Goal: Information Seeking & Learning: Learn about a topic

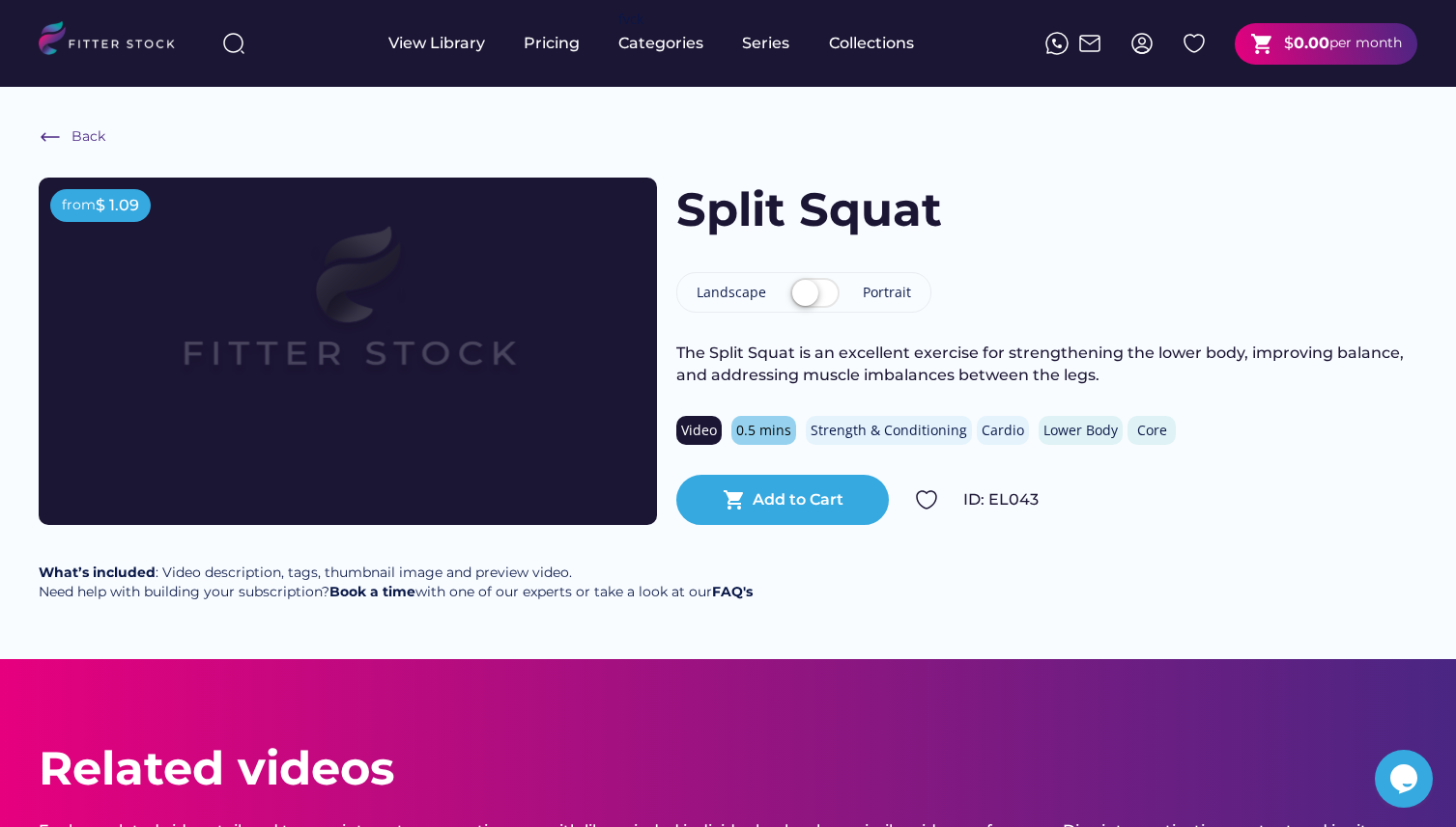
click at [816, 291] on label at bounding box center [815, 294] width 59 height 42
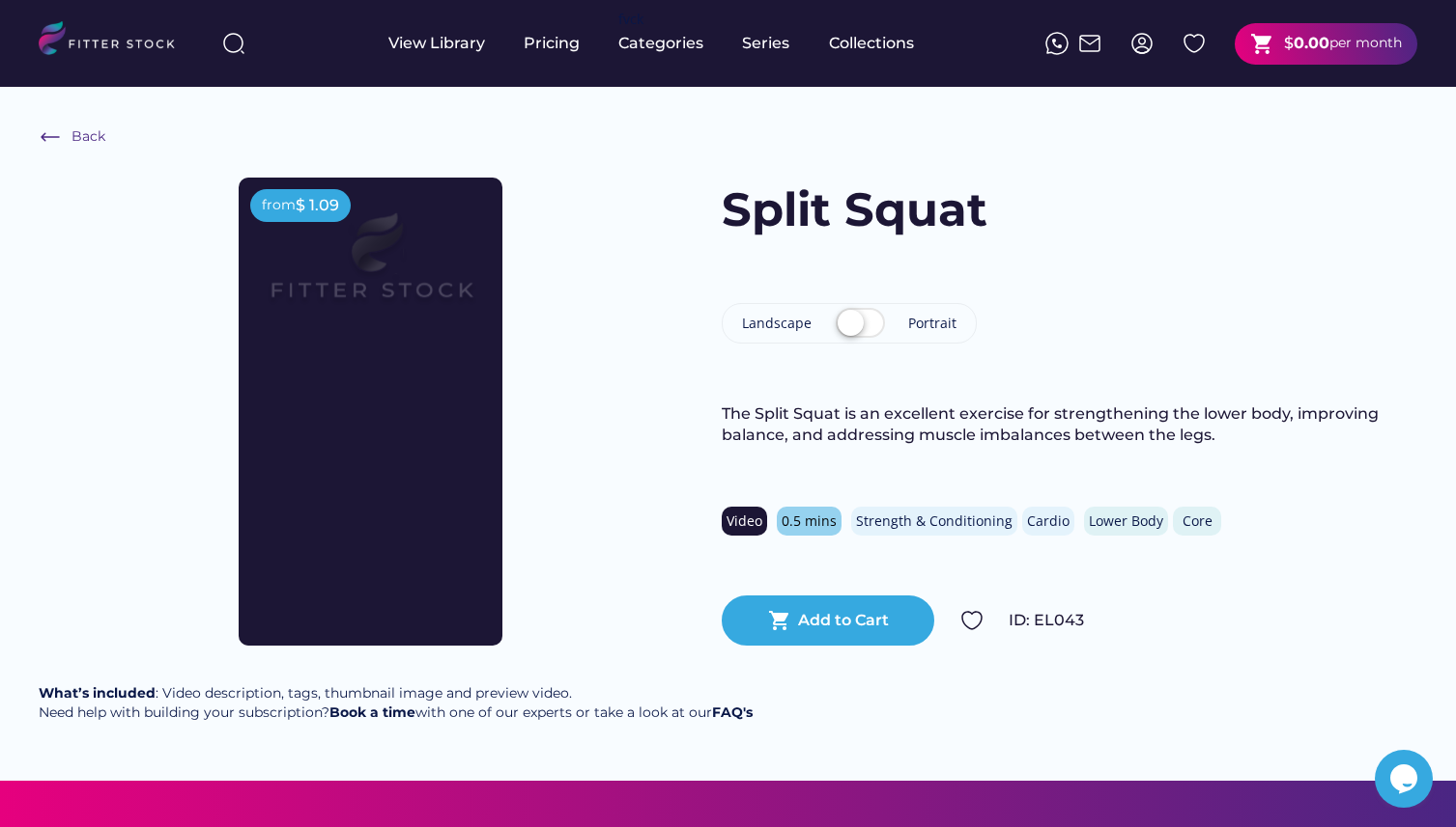
click at [855, 315] on label at bounding box center [860, 324] width 59 height 42
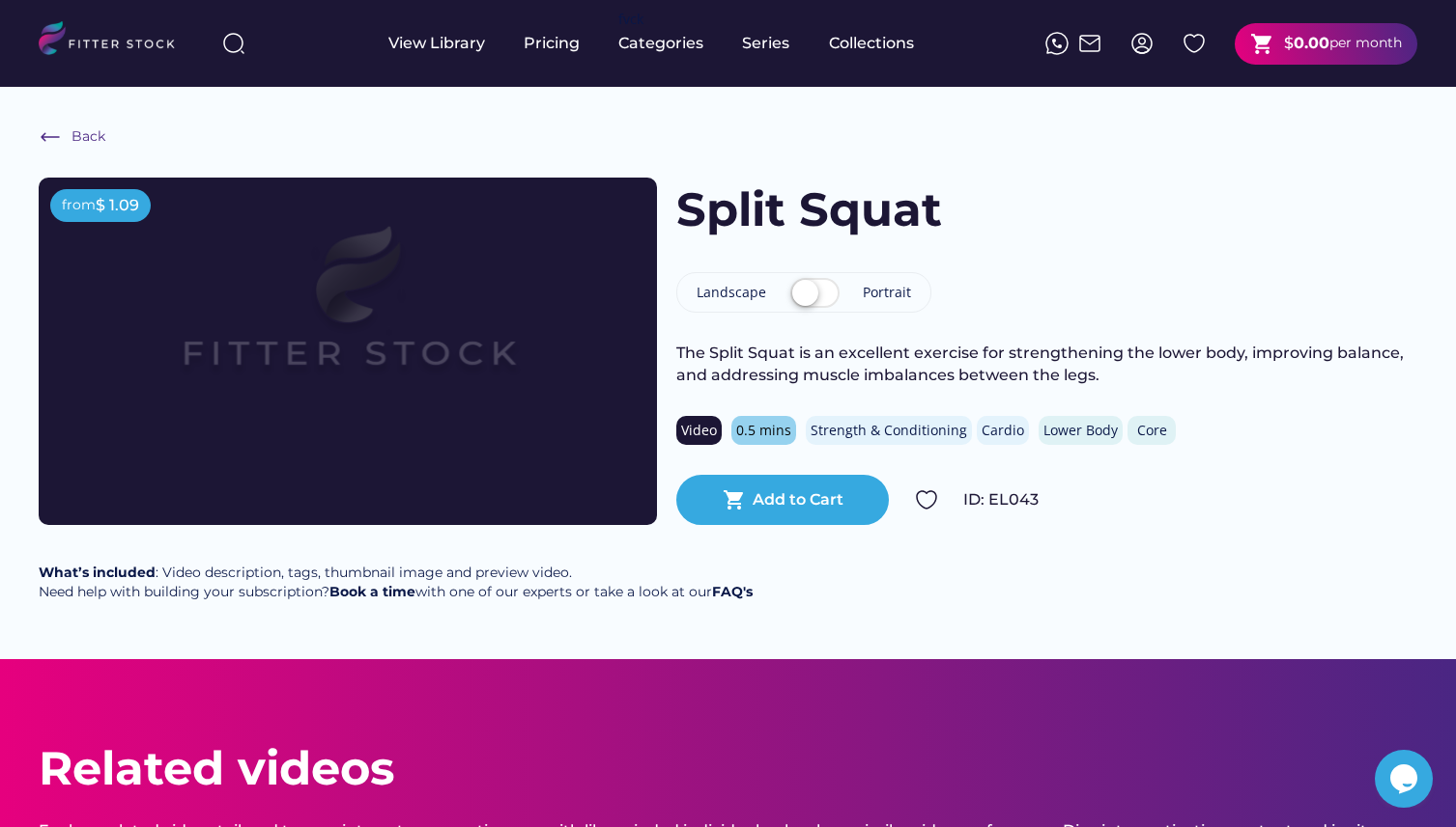
click at [1121, 295] on div "Split Squat Landscape Portrait The Split Squat is an excellent exercise for str…" at bounding box center [1046, 352] width 741 height 348
click at [823, 304] on label at bounding box center [815, 294] width 59 height 42
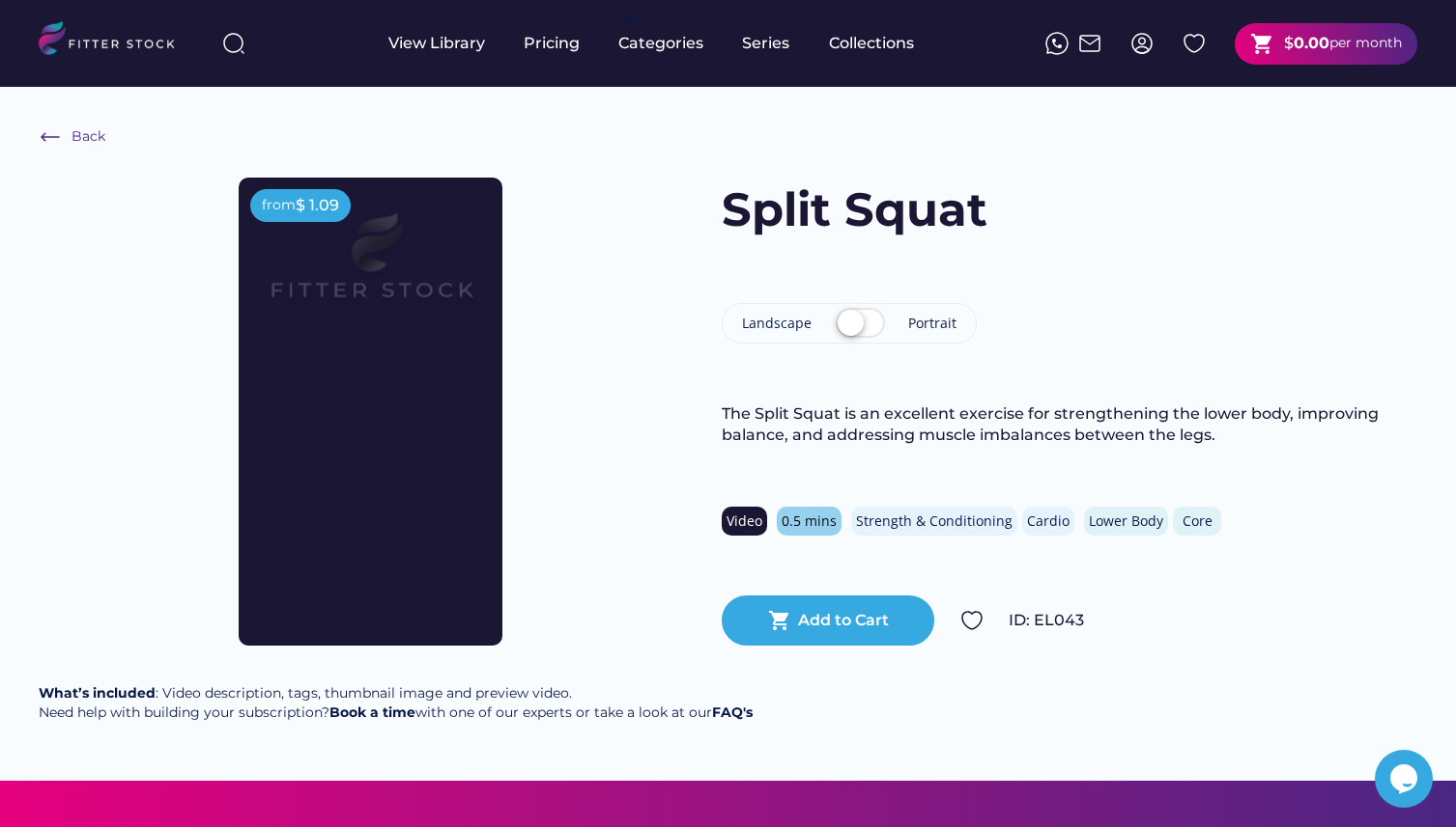
click at [846, 328] on label at bounding box center [860, 324] width 59 height 42
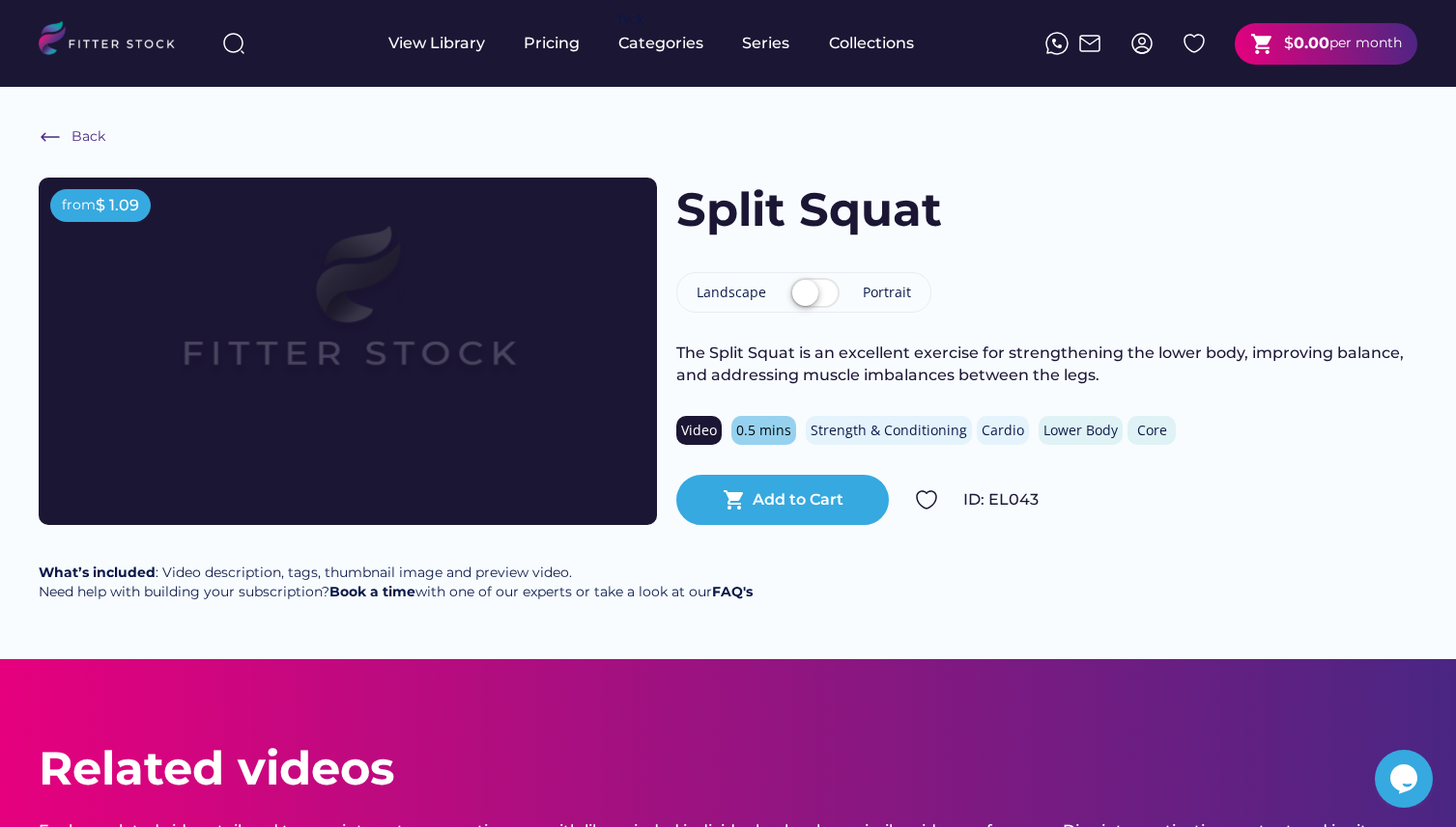
click at [818, 297] on label at bounding box center [815, 294] width 59 height 42
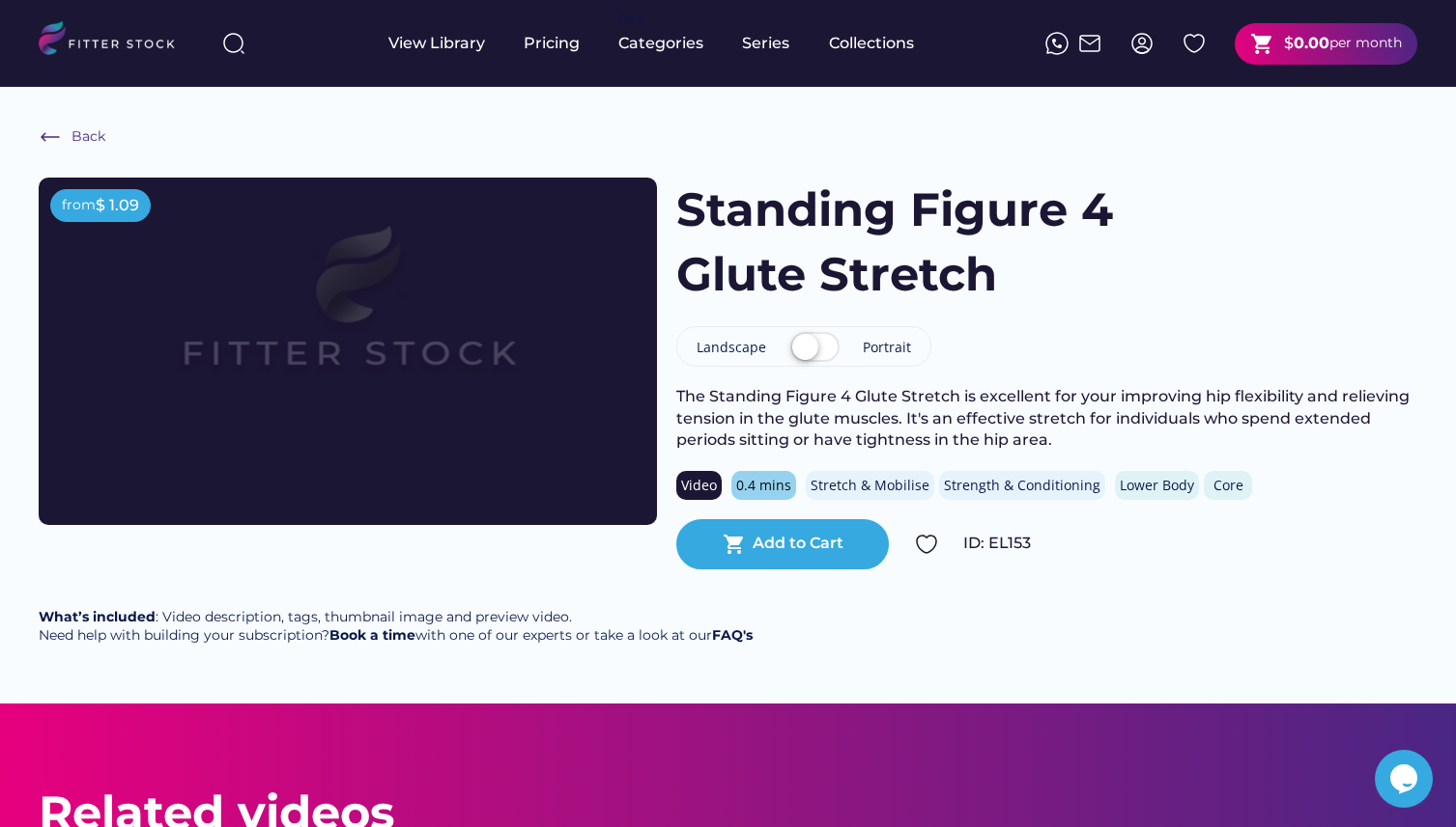
click at [799, 343] on label at bounding box center [815, 348] width 59 height 42
click at [830, 344] on label at bounding box center [815, 348] width 59 height 42
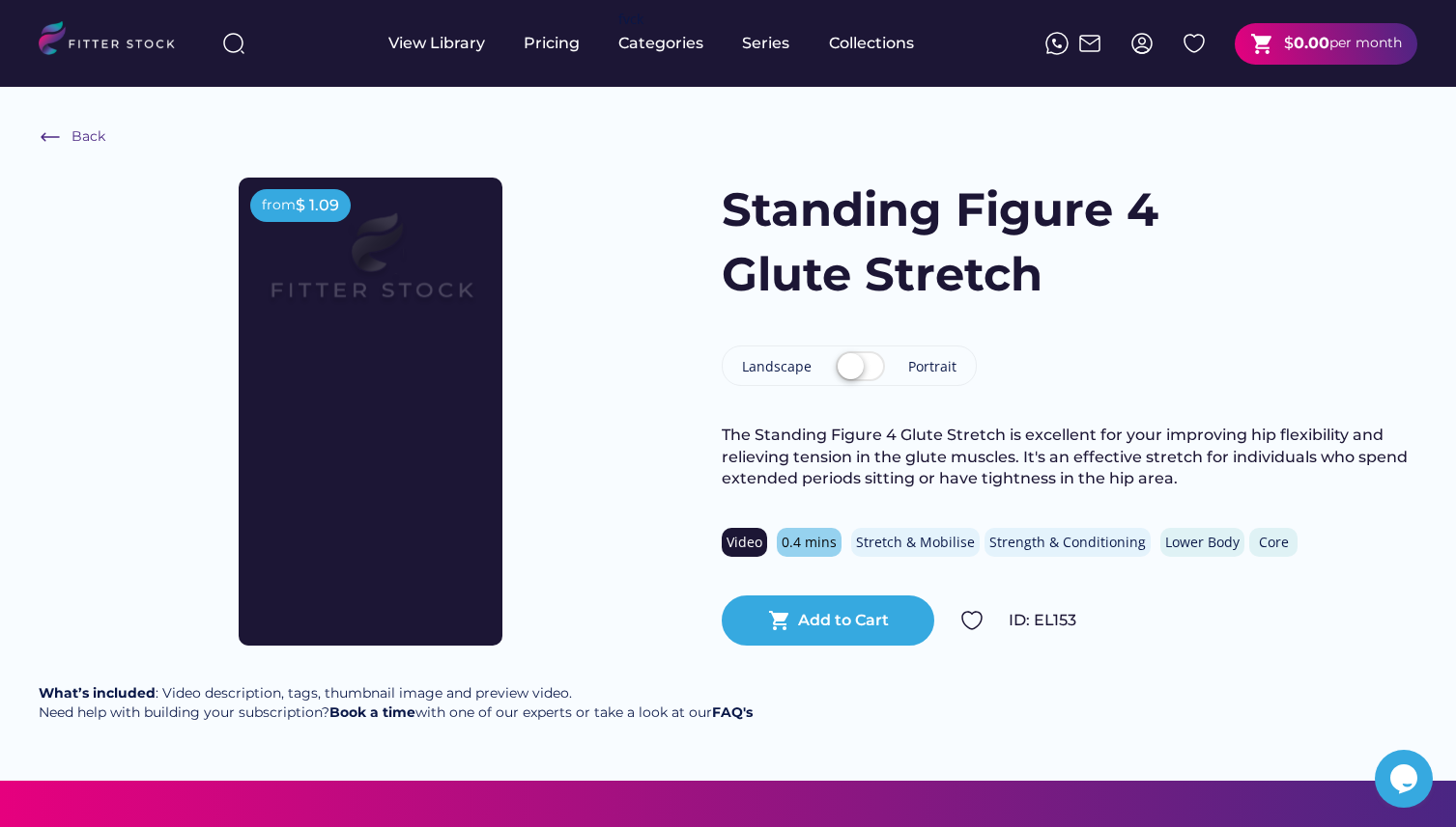
click at [848, 360] on label at bounding box center [860, 368] width 59 height 42
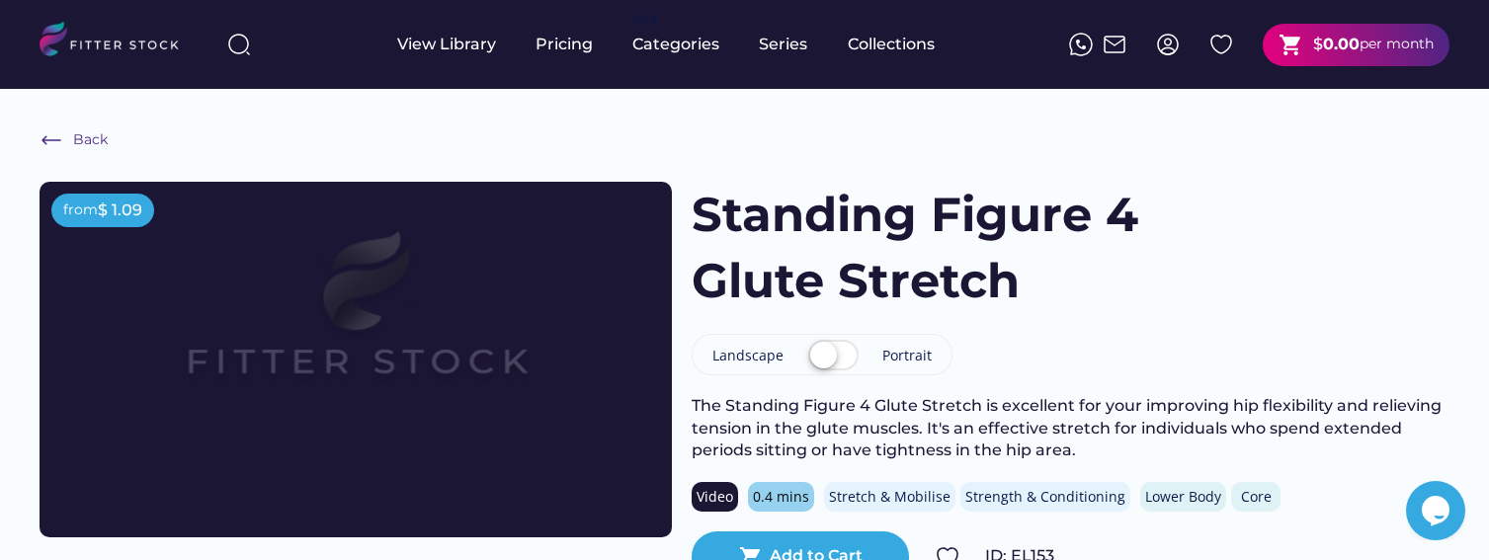
click at [841, 352] on label at bounding box center [833, 356] width 60 height 43
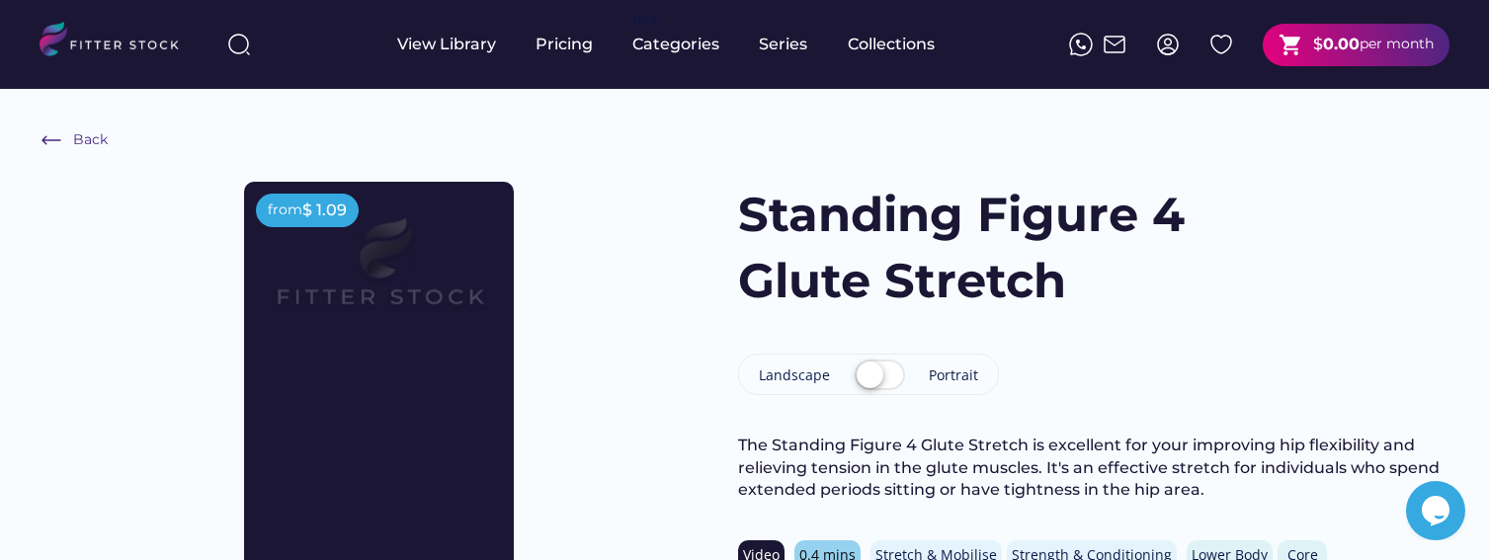
click at [699, 479] on div "from $ 1.09" at bounding box center [379, 421] width 679 height 479
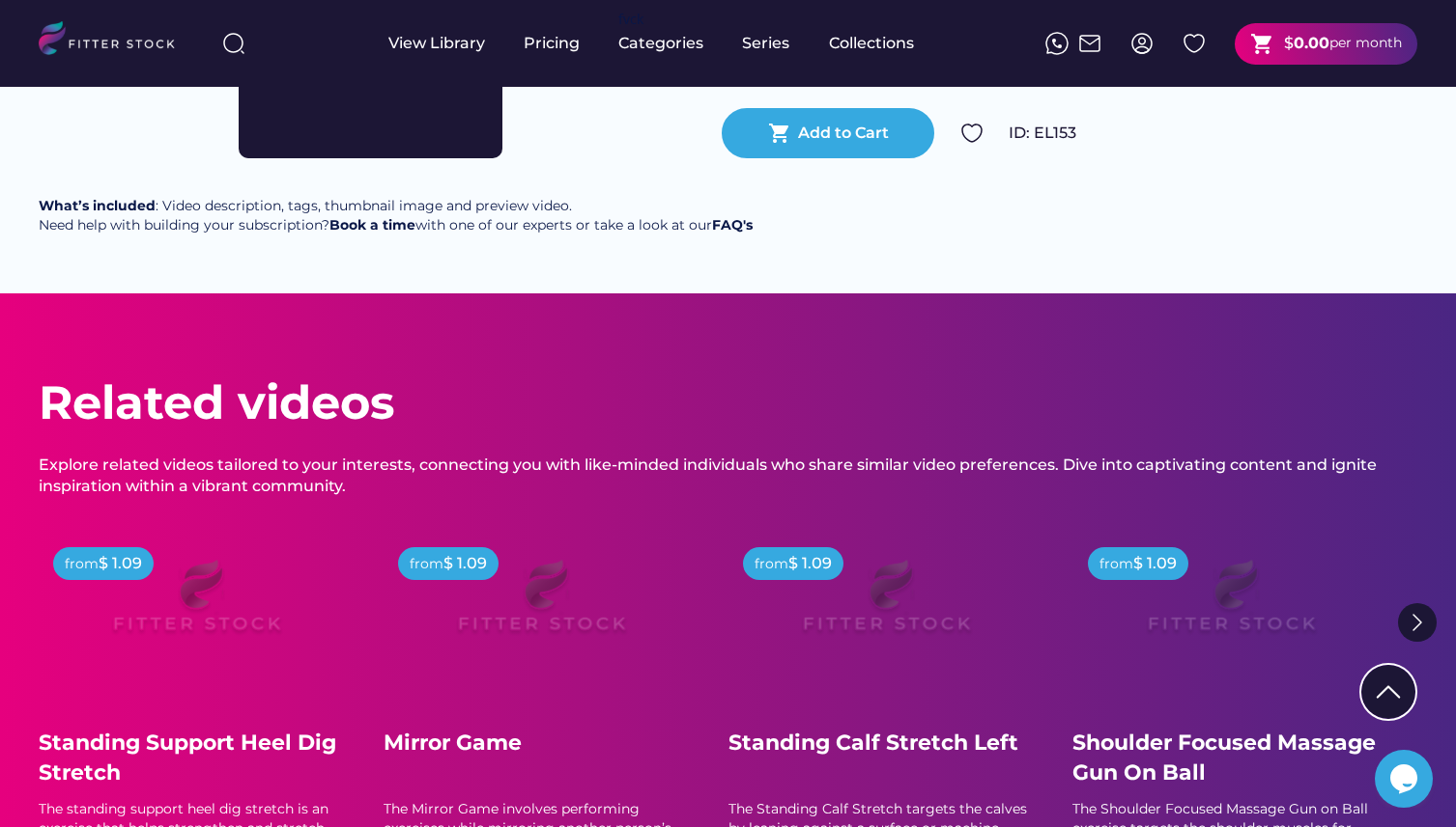
scroll to position [502, 0]
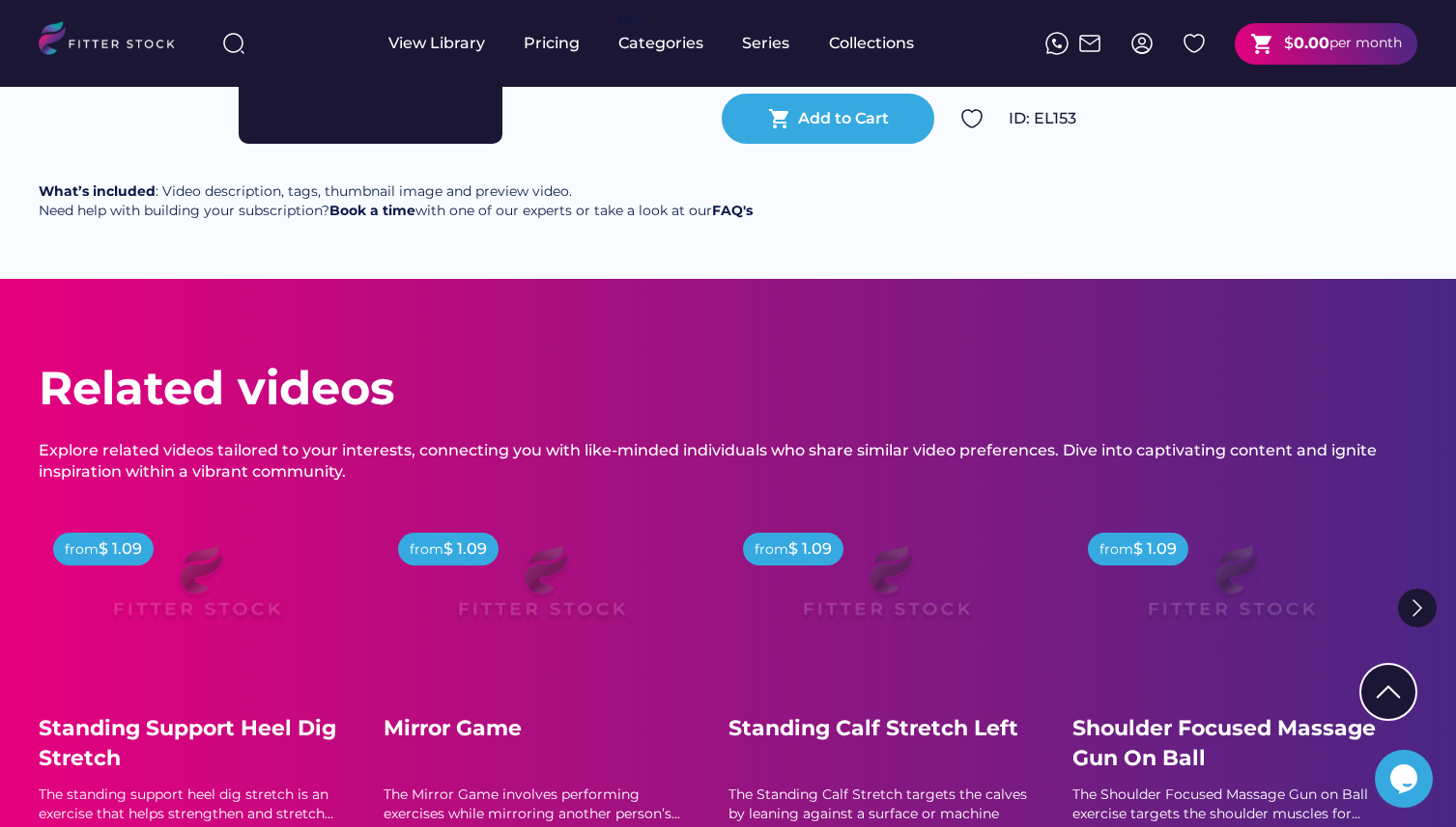
click at [1429, 620] on img at bounding box center [1417, 609] width 39 height 39
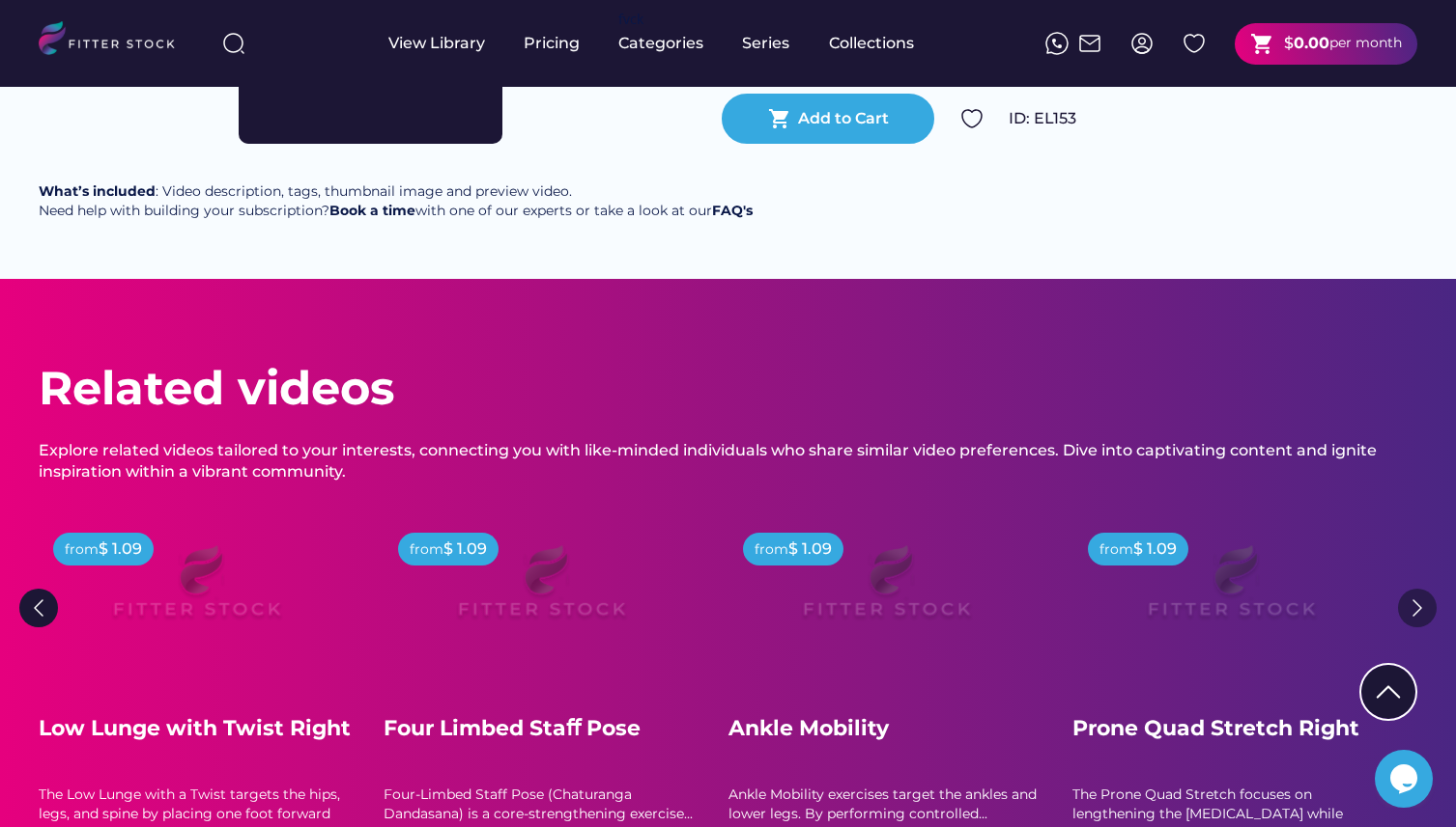
click at [1421, 628] on img at bounding box center [1417, 609] width 39 height 39
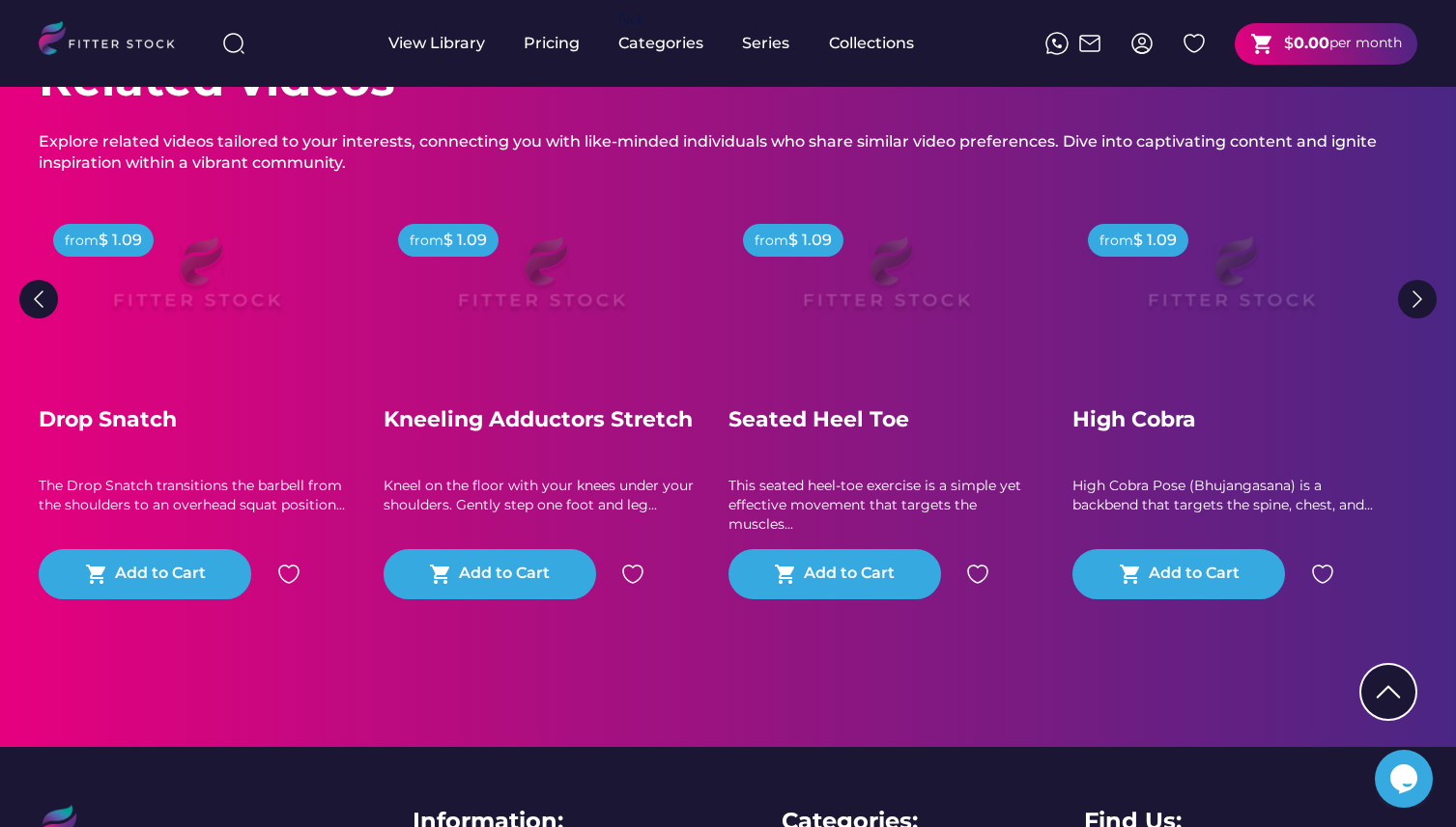
scroll to position [818, 0]
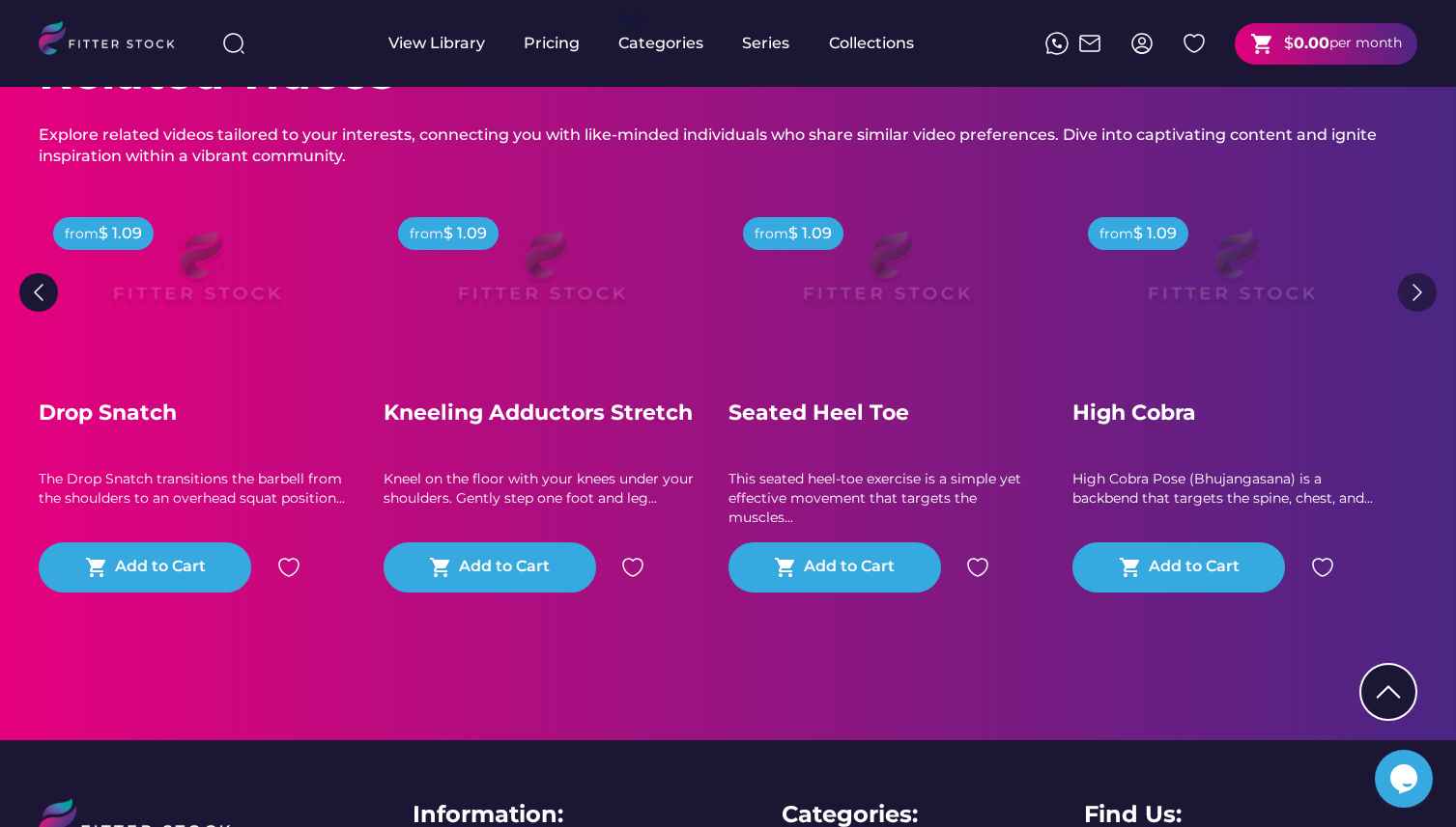
click at [1408, 310] on img at bounding box center [1417, 293] width 39 height 39
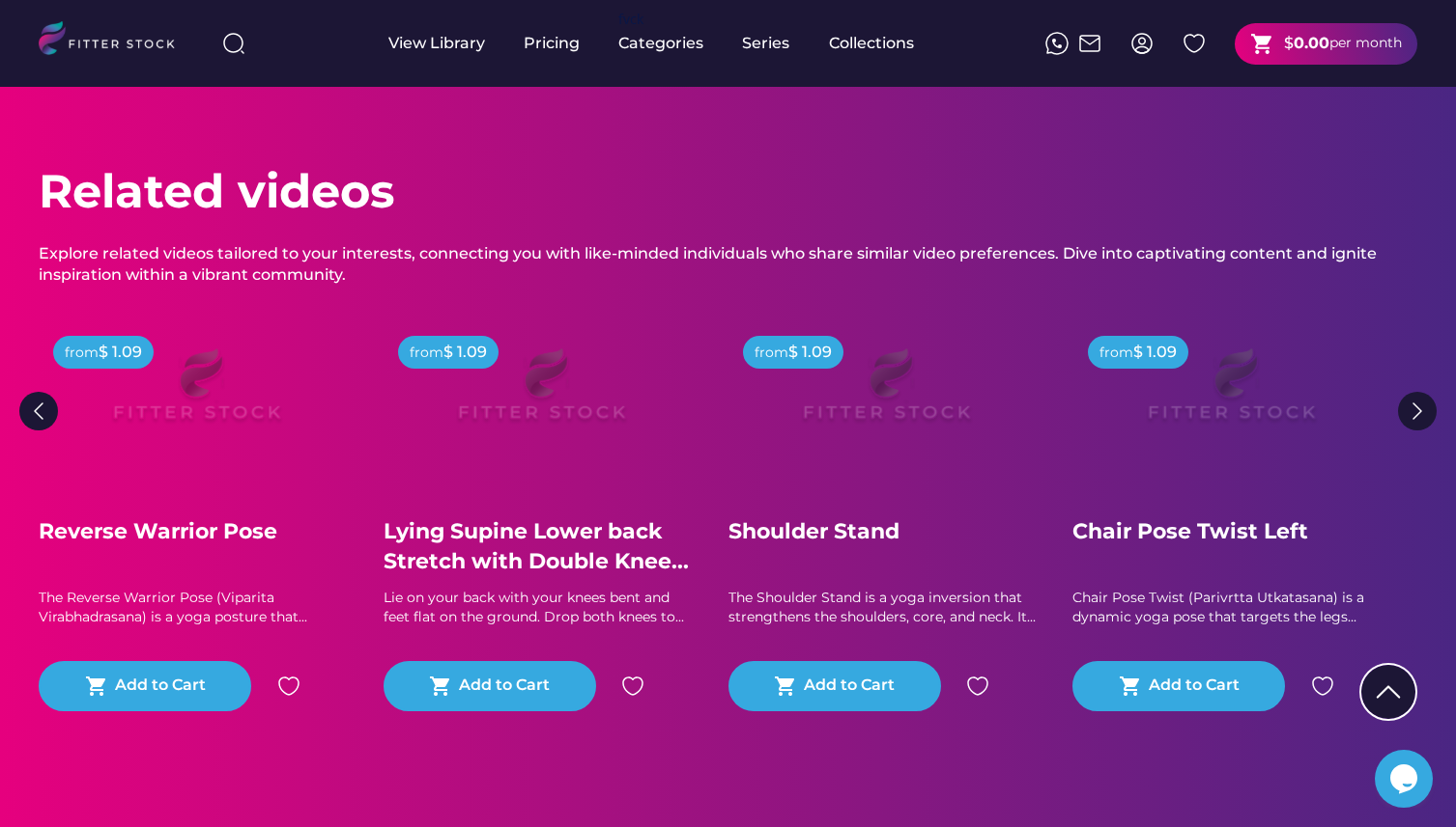
scroll to position [487, 0]
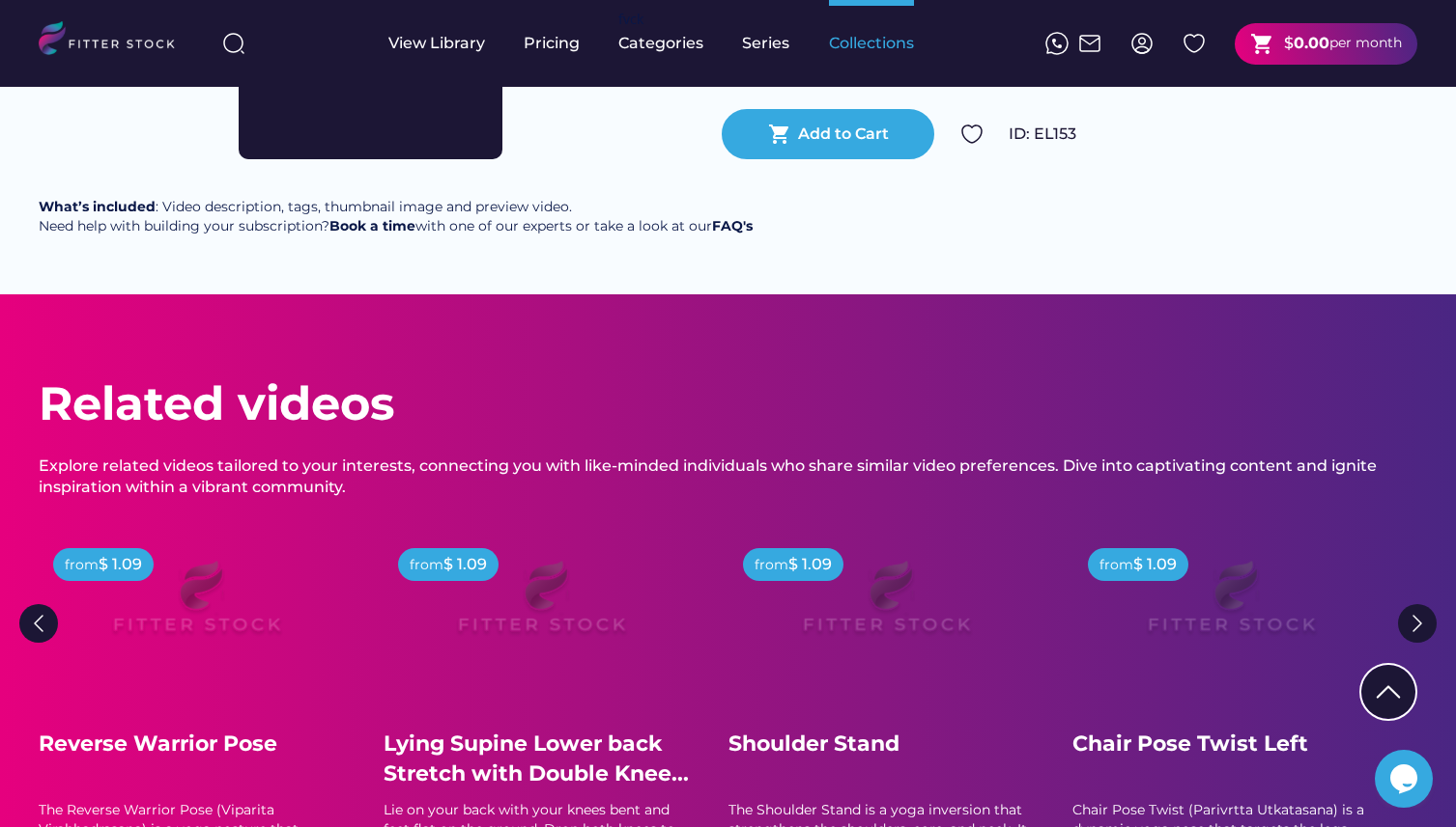
click at [869, 38] on div "Collections" at bounding box center [870, 44] width 85 height 22
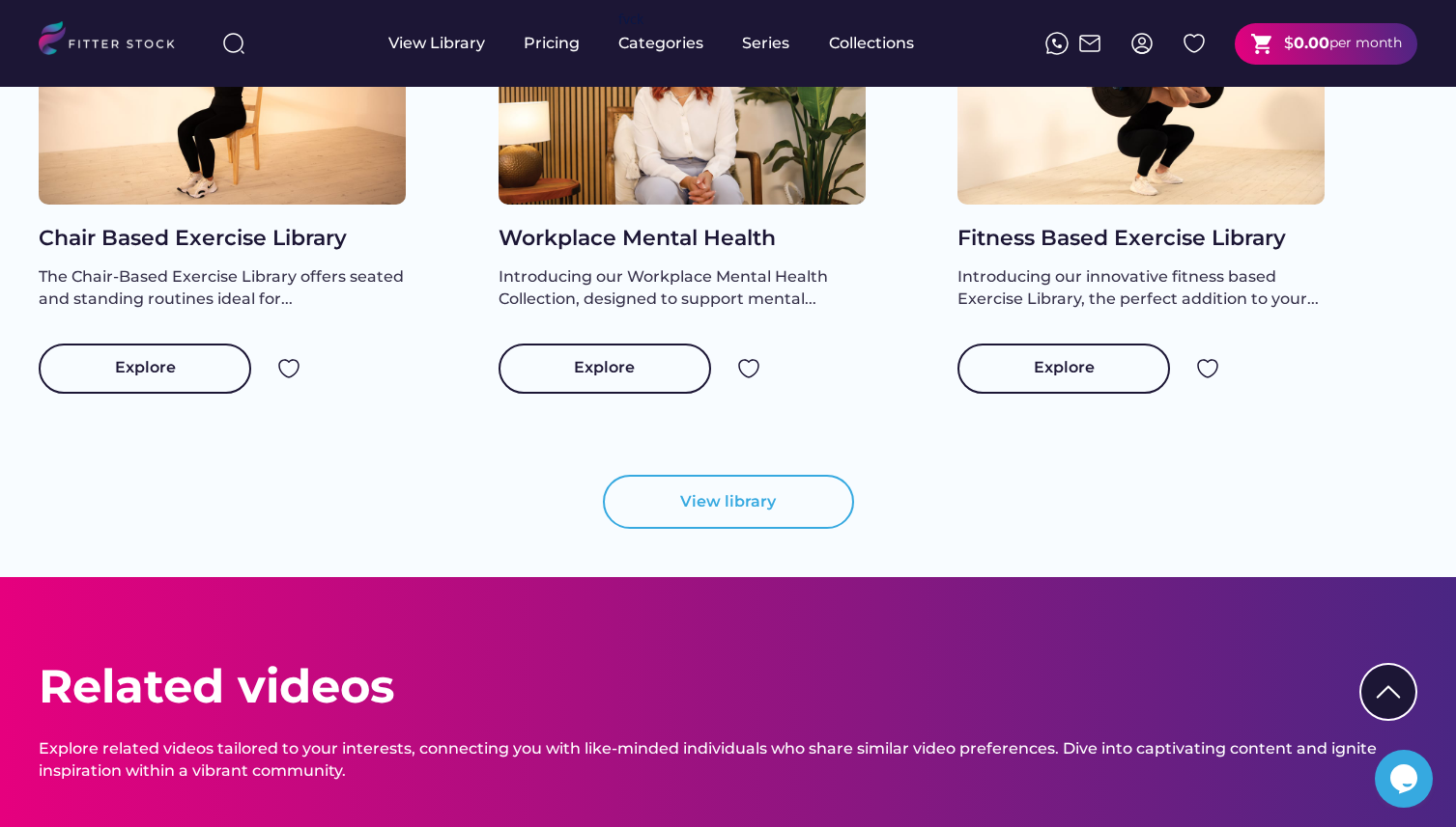
scroll to position [2016, 0]
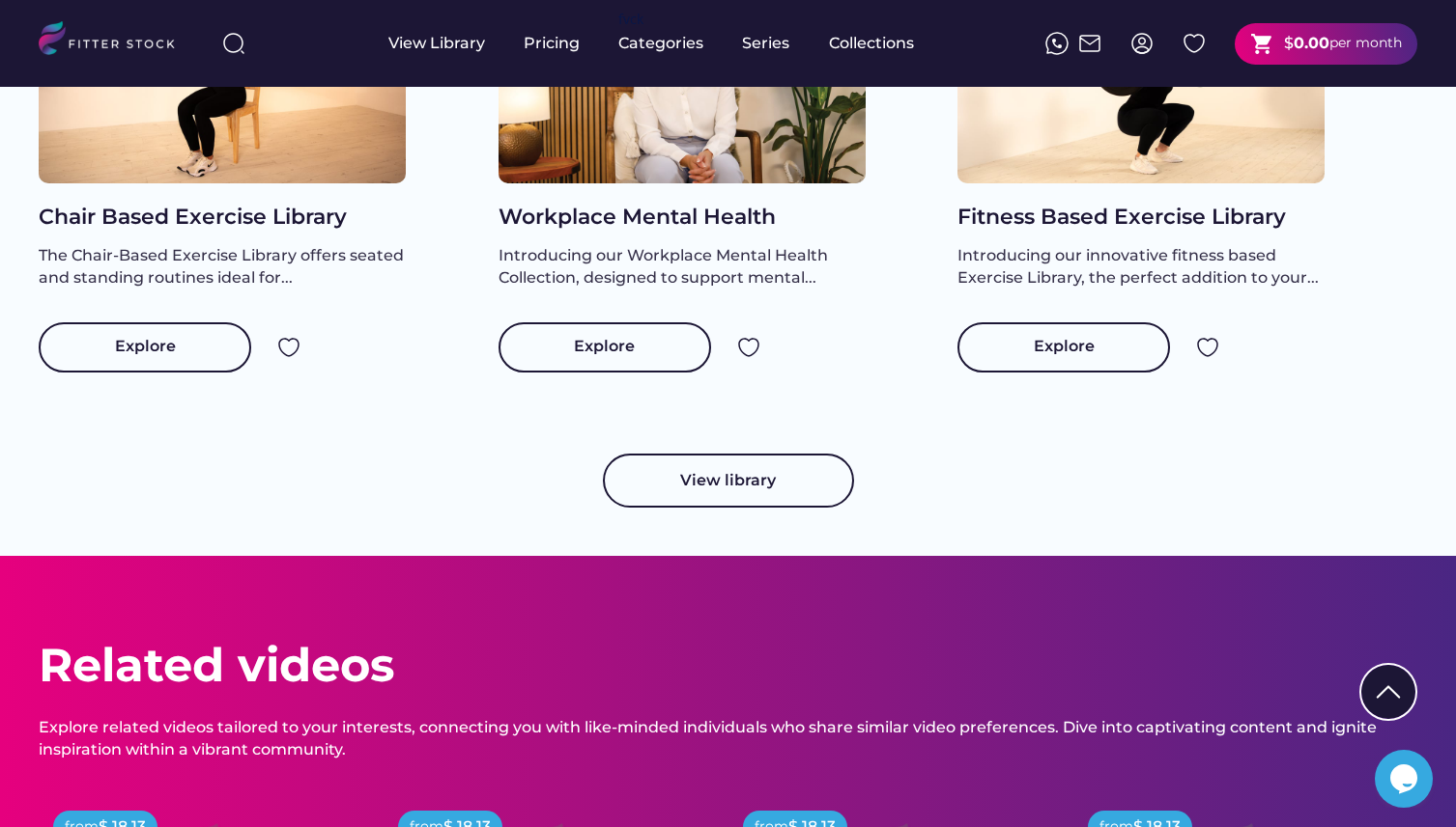
click at [712, 505] on button "View library" at bounding box center [728, 480] width 251 height 54
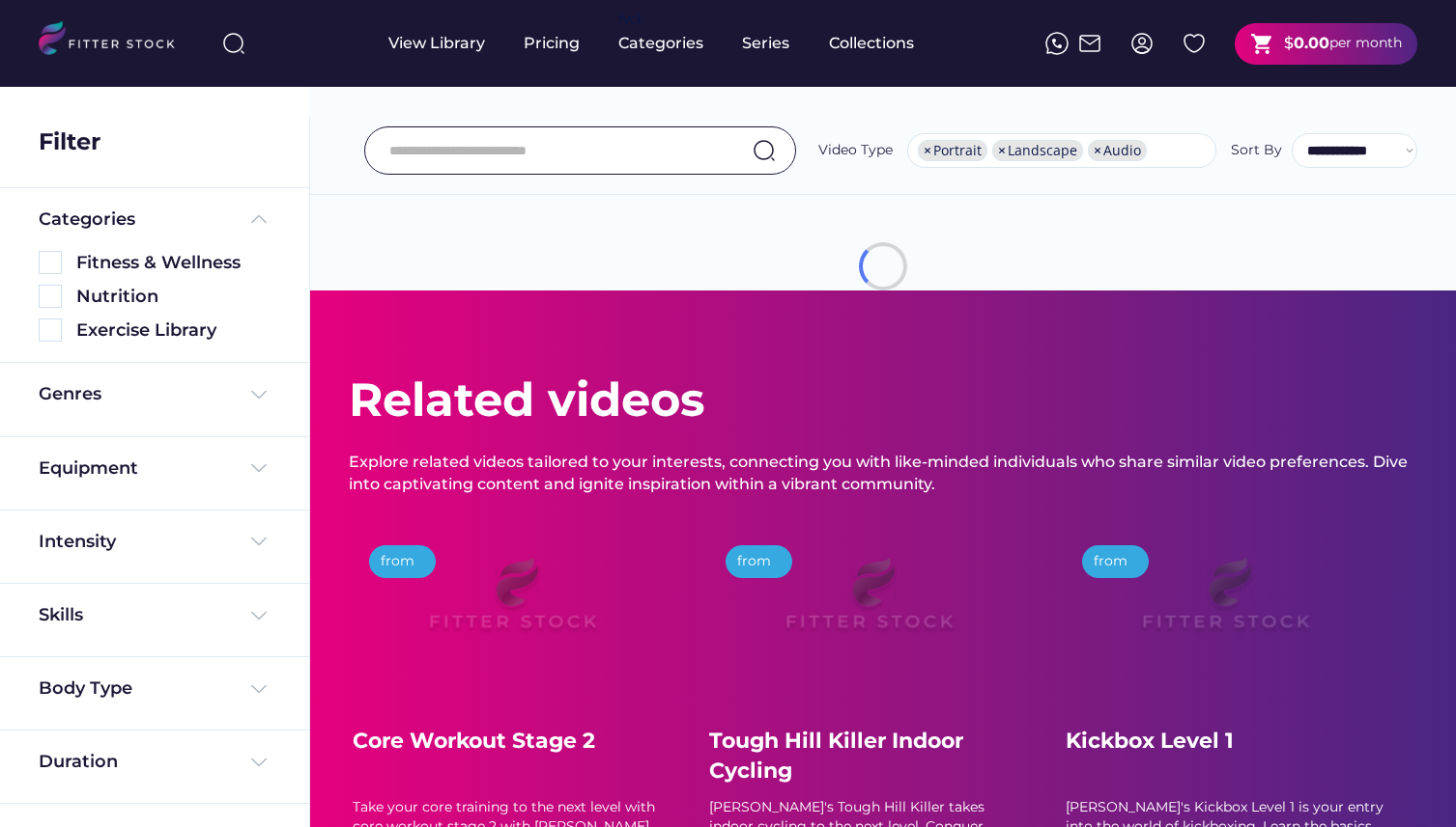
select select "**********"
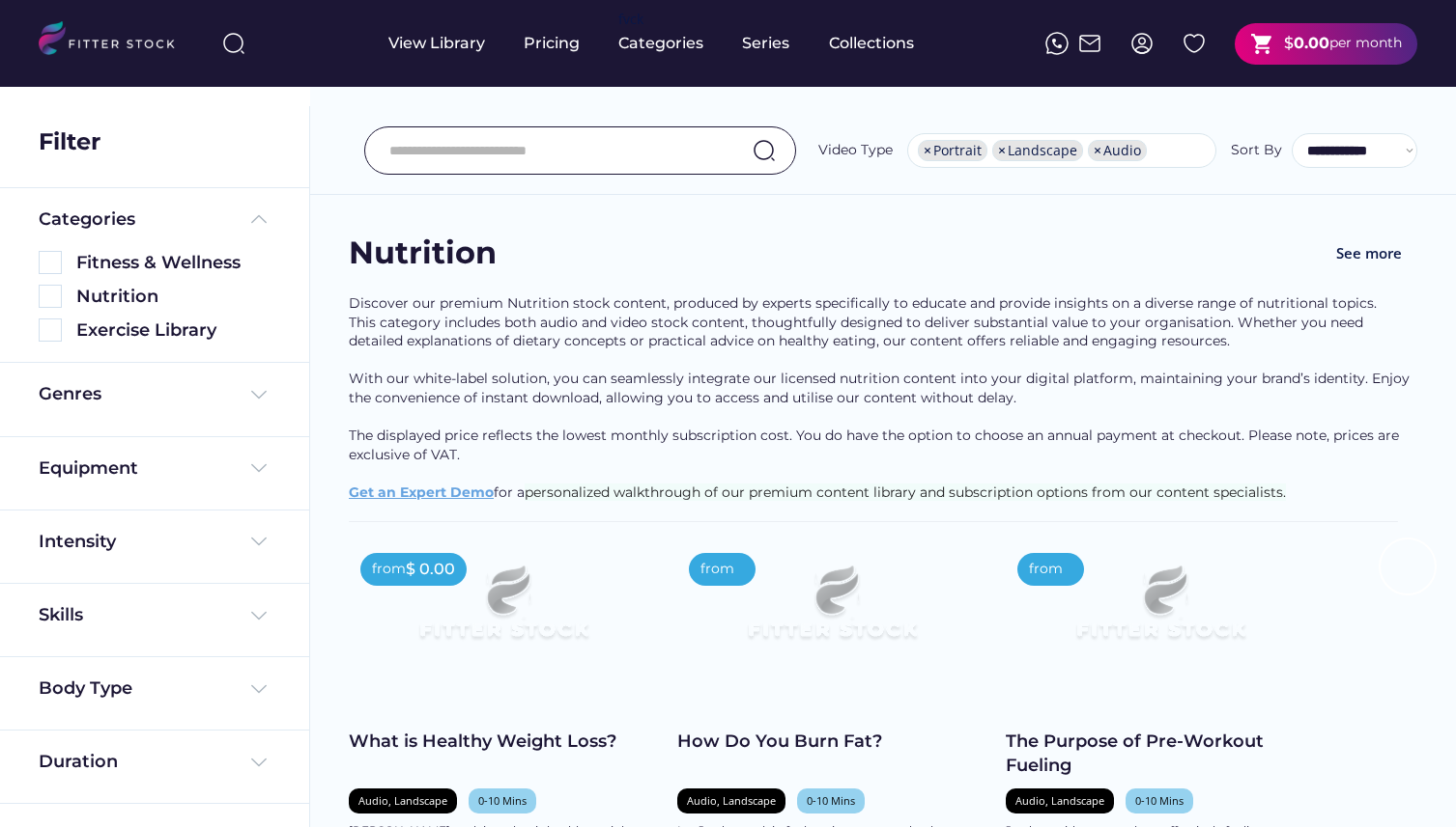
scroll to position [7593, 0]
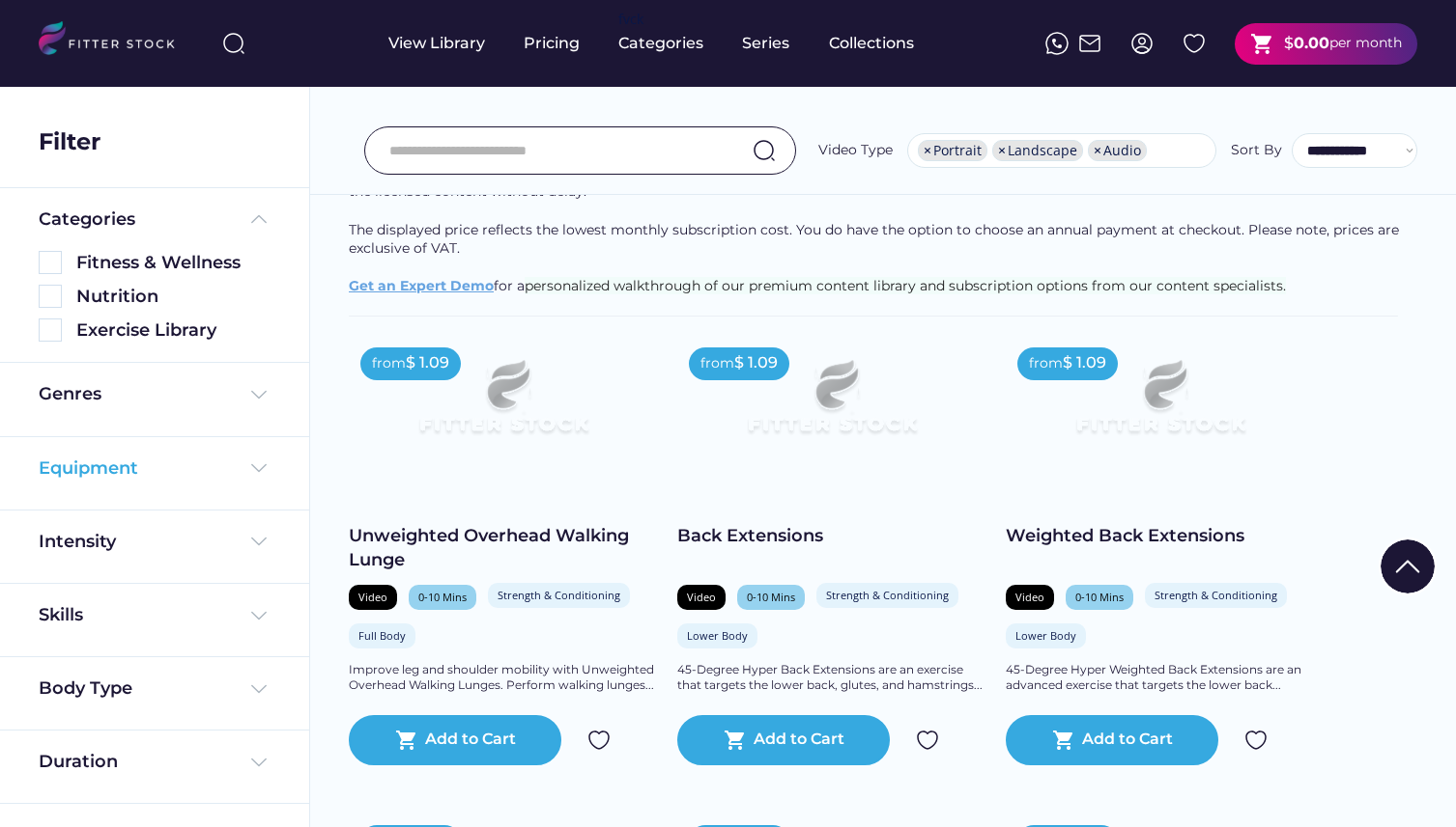
click at [240, 476] on div "Equipment" at bounding box center [154, 468] width 232 height 24
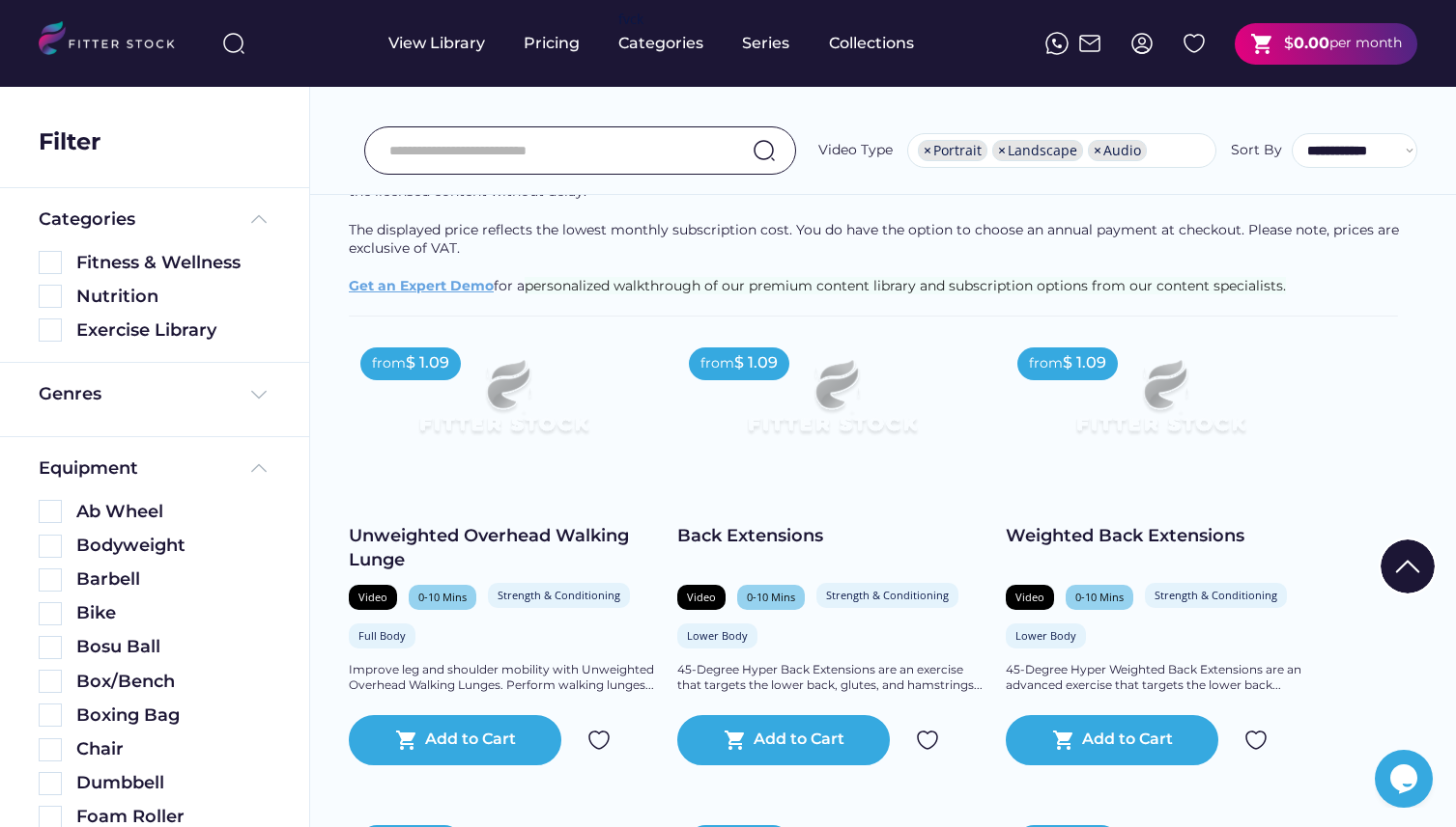
scroll to position [0, 0]
